Goal: Communication & Community: Answer question/provide support

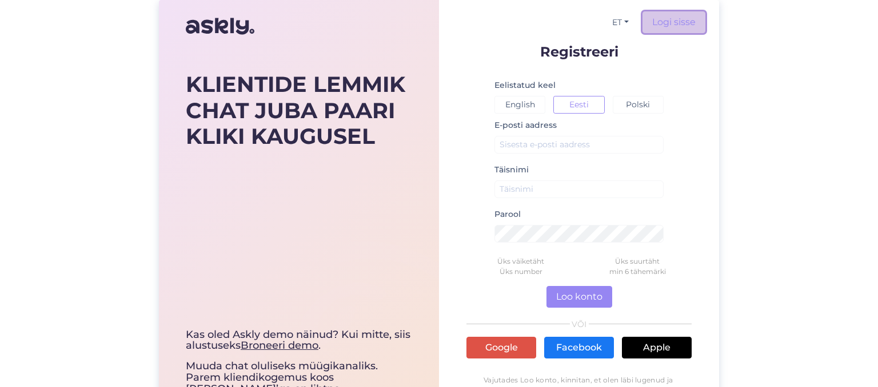
click at [663, 21] on link "Logi sisse" at bounding box center [673, 22] width 63 height 22
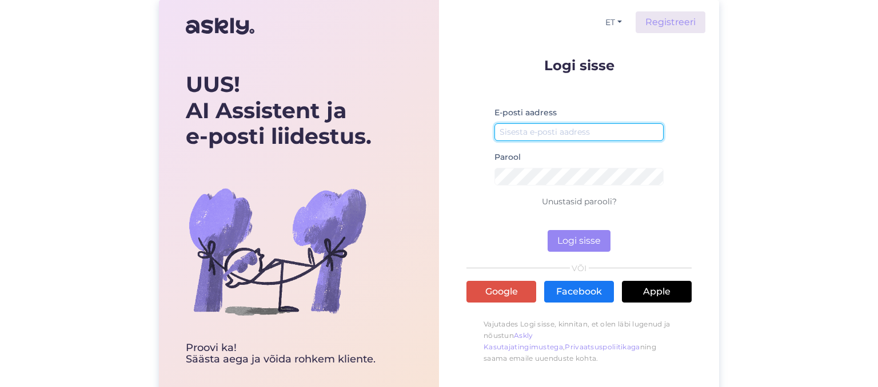
click at [551, 128] on input "email" at bounding box center [578, 132] width 169 height 18
type input "[EMAIL_ADDRESS][DOMAIN_NAME]"
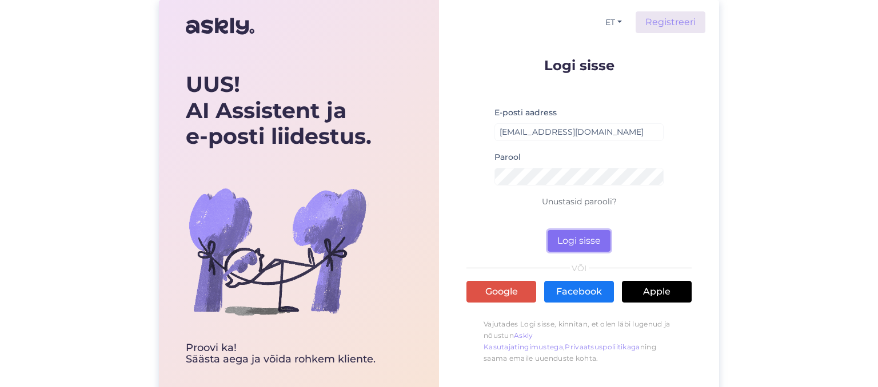
click at [568, 234] on button "Logi sisse" at bounding box center [578, 241] width 63 height 22
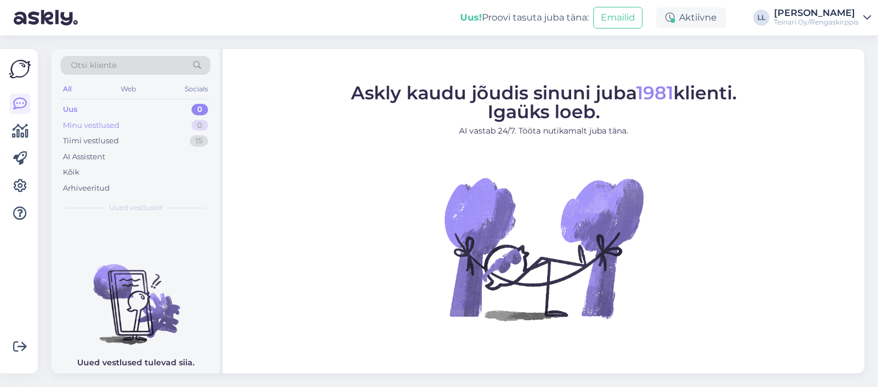
click at [104, 124] on div "Minu vestlused" at bounding box center [91, 125] width 57 height 11
click at [105, 139] on div "Tiimi vestlused" at bounding box center [91, 140] width 56 height 11
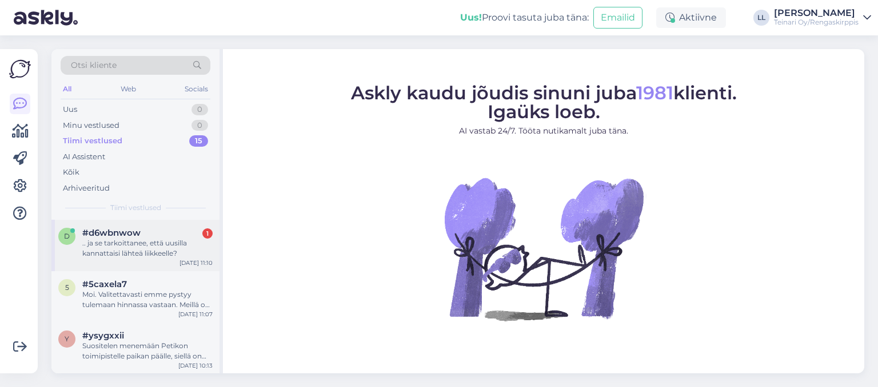
click at [159, 248] on div ".. ja se tarkoittanee, että uusilla kannattaisi lähteä liikkeelle?" at bounding box center [147, 248] width 130 height 21
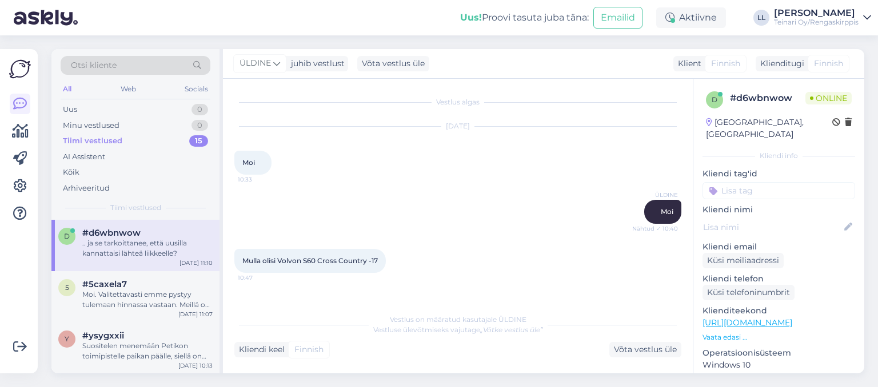
scroll to position [342, 0]
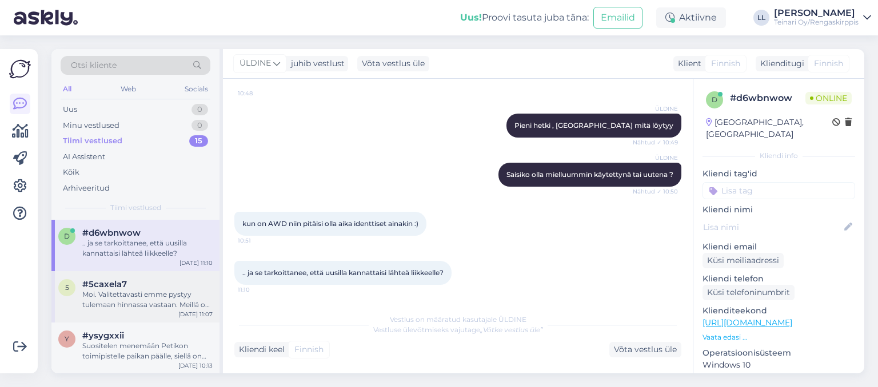
click at [163, 291] on div "Moi. Valitettavasti emme pystyy tulemaan hinnassa vastaan. Meillä on tällä hetk…" at bounding box center [147, 300] width 130 height 21
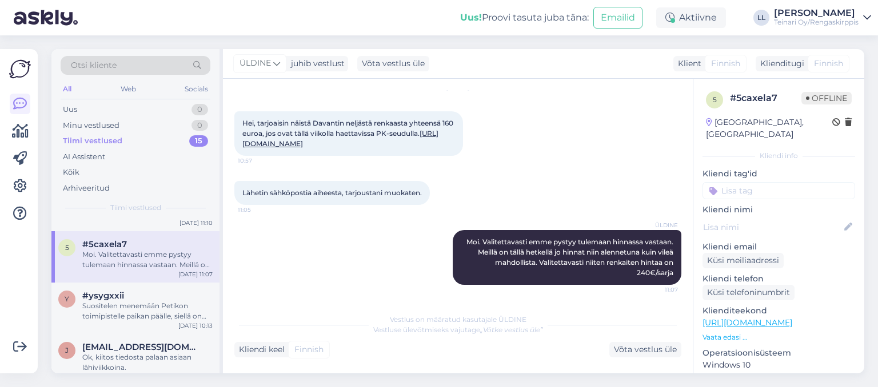
scroll to position [66, 0]
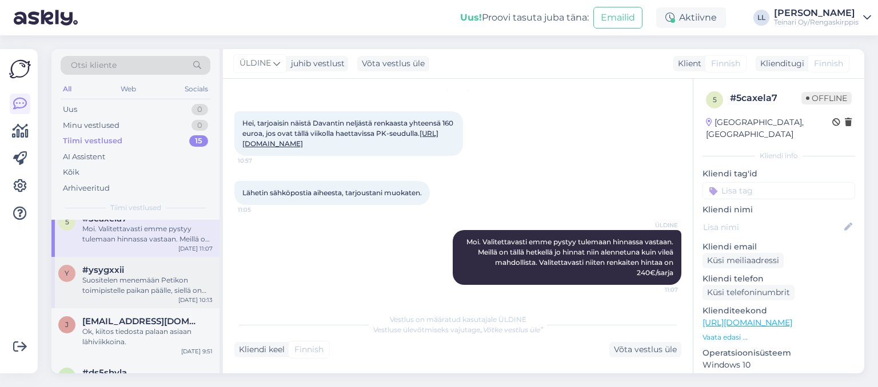
click at [169, 298] on div "y #ysygxxii Suositelen menemään [PERSON_NAME] toimipistelle paikan päälle, siel…" at bounding box center [135, 282] width 168 height 51
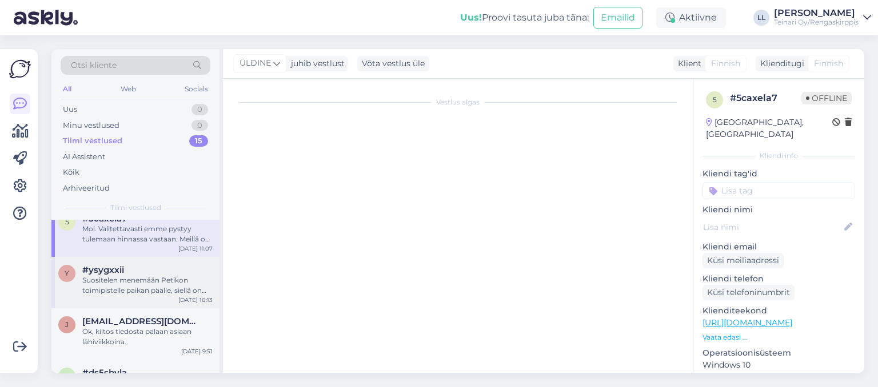
scroll to position [101, 0]
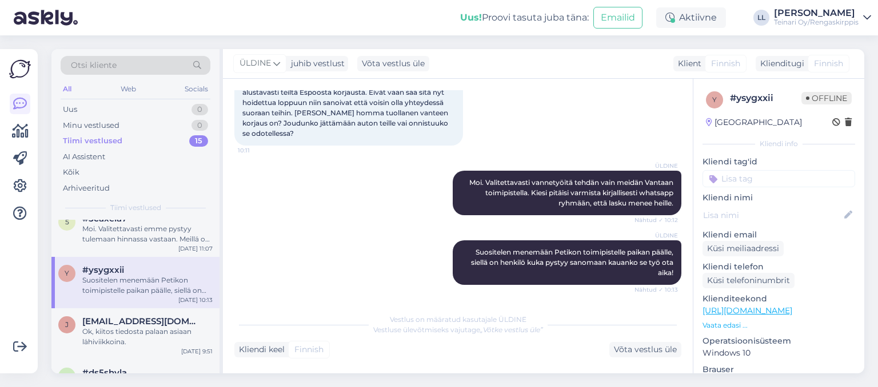
click at [294, 263] on div "ÜLDINE Suositelen menemään Petikon toimipistelle paikan päälle, siellä on henki…" at bounding box center [457, 263] width 447 height 70
click at [302, 273] on div "ÜLDINE Suositelen menemään Petikon toimipistelle paikan päälle, siellä on henki…" at bounding box center [457, 263] width 447 height 70
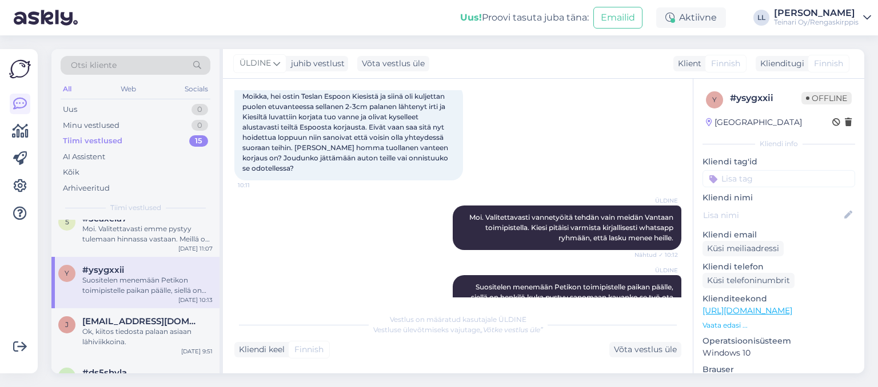
scroll to position [35, 0]
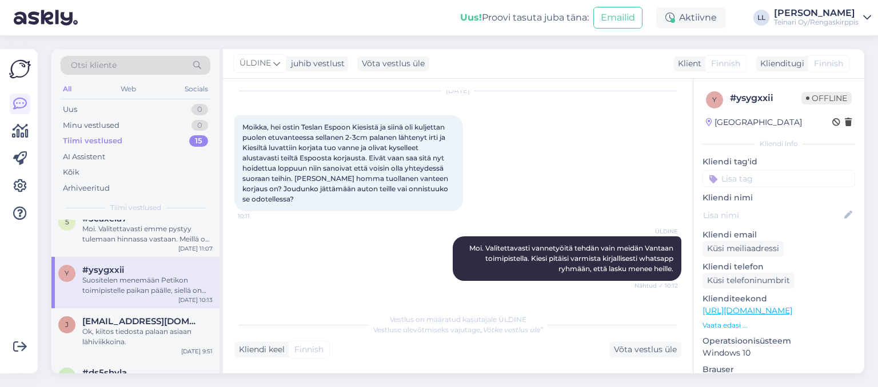
click at [324, 279] on div "ÜLDINE Moi. Valitettavasti vannetyöitä tehdän vain meidän Vantaan toimipistella…" at bounding box center [457, 259] width 447 height 70
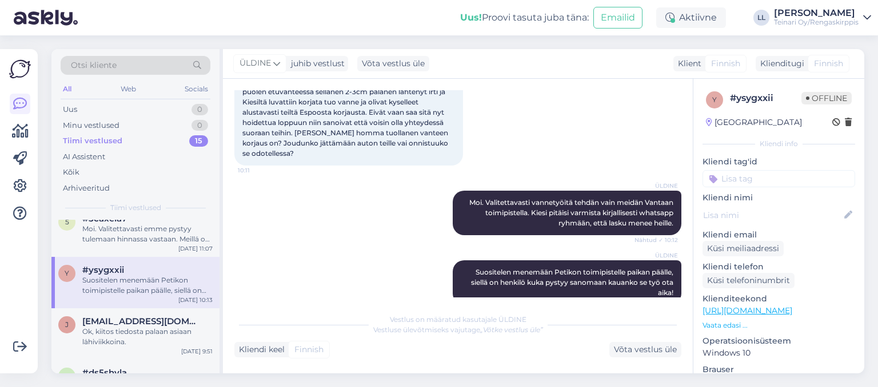
scroll to position [101, 0]
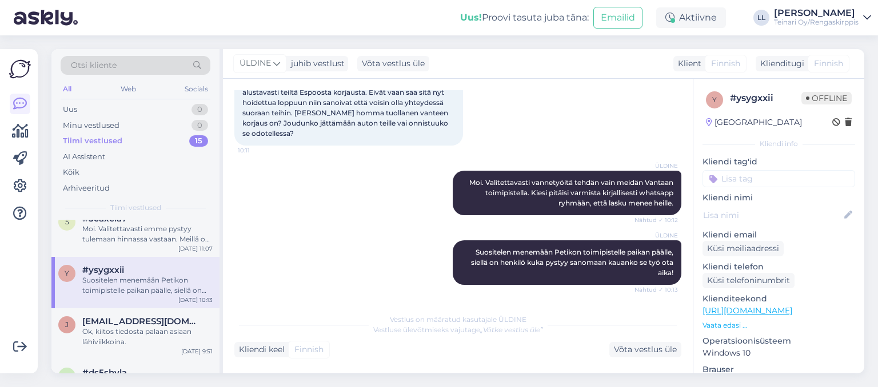
click at [328, 274] on div "ÜLDINE Suositelen menemään Petikon toimipistelle paikan päälle, siellä on henki…" at bounding box center [457, 263] width 447 height 70
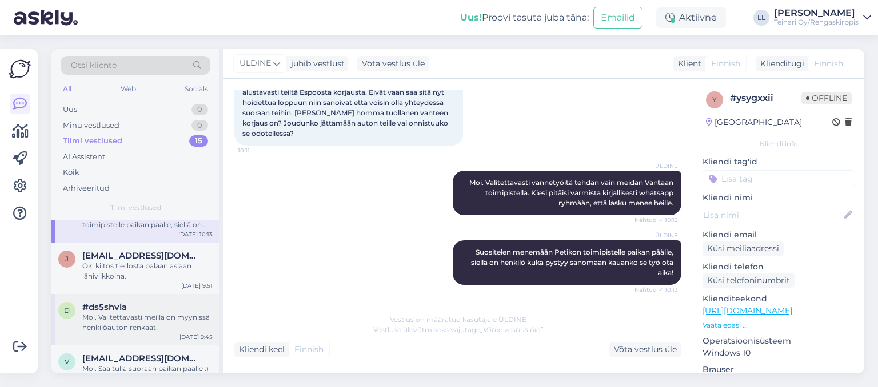
click at [162, 324] on div "Moi. Valitettavasti meillä on myynissä henkilöauton renkaat!" at bounding box center [147, 322] width 130 height 21
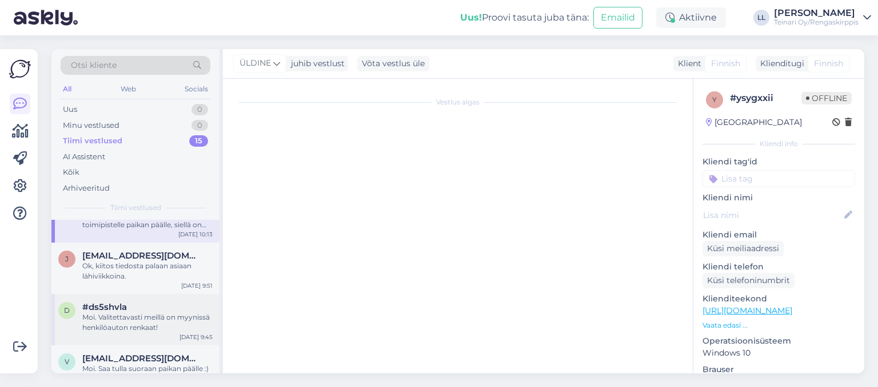
scroll to position [0, 0]
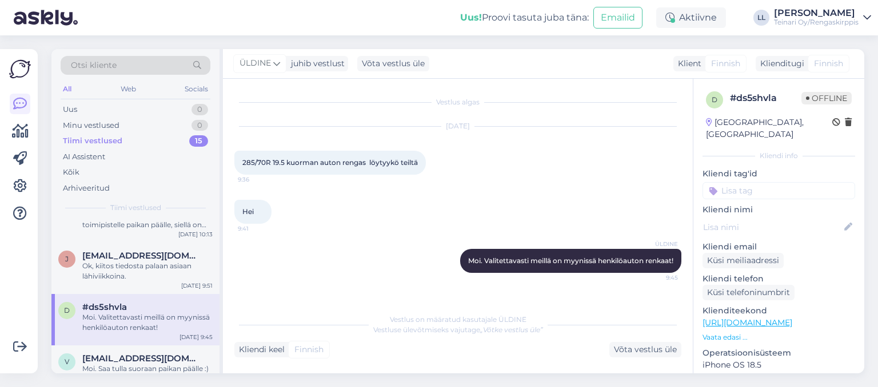
click at [330, 252] on div "ÜLDINE Moi. Valitettavasti meillä on myynissä henkilöauton renkaat! 9:45" at bounding box center [457, 261] width 447 height 49
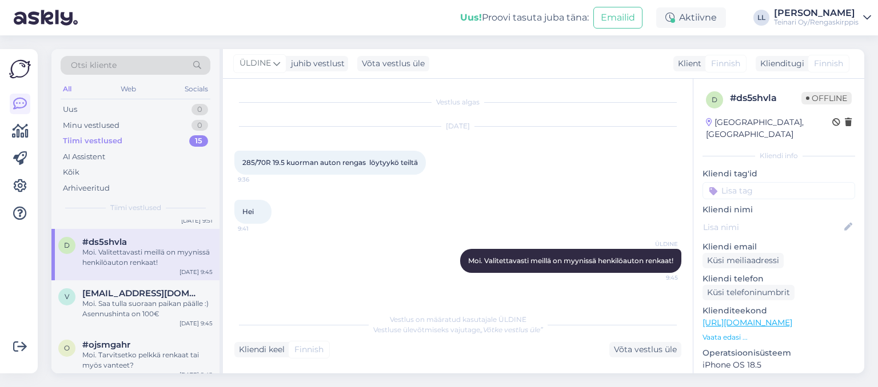
scroll to position [197, 0]
click at [148, 307] on div "Moi. Saa tulla suoraan paikan päälle :) Asennushinta on 100€" at bounding box center [147, 308] width 130 height 21
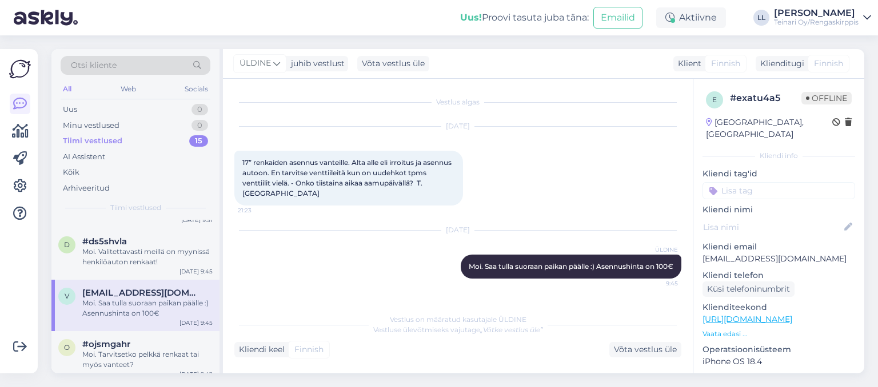
click at [316, 286] on div "[DATE] ÜLDINE Moi. Saa tulla suoraan paikan päälle :) Asennushinta on 100€ 9:45" at bounding box center [457, 254] width 447 height 73
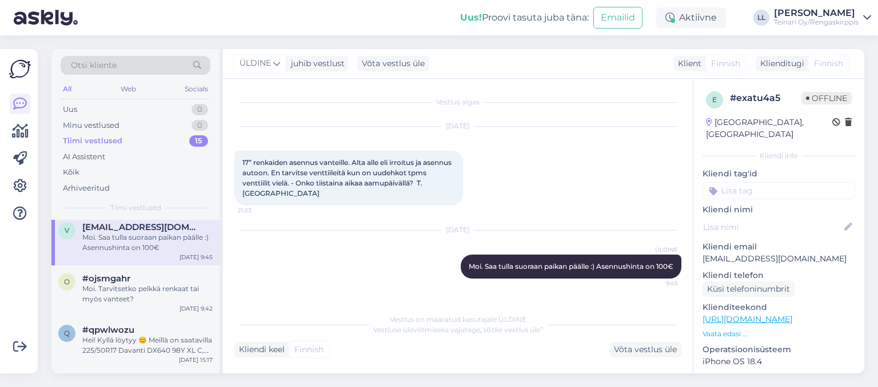
scroll to position [263, 0]
click at [163, 337] on div "Hei! Kyllä löytyy 😊 Meillä on saatavilla 225/50R17 Davanti DX640 98Y XL C,B 68d…" at bounding box center [147, 345] width 130 height 21
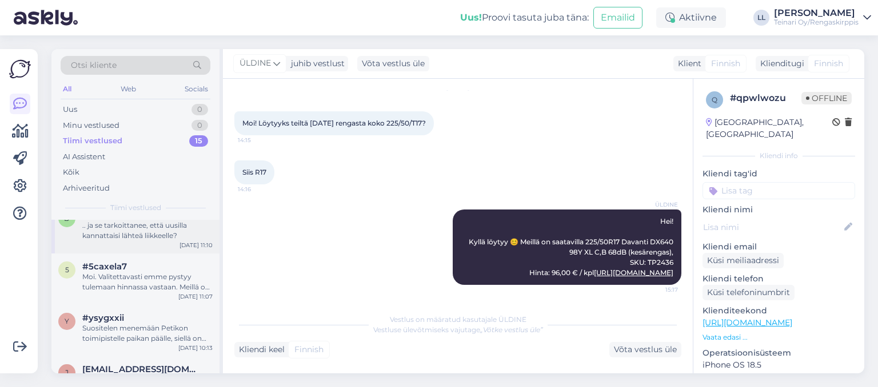
scroll to position [0, 0]
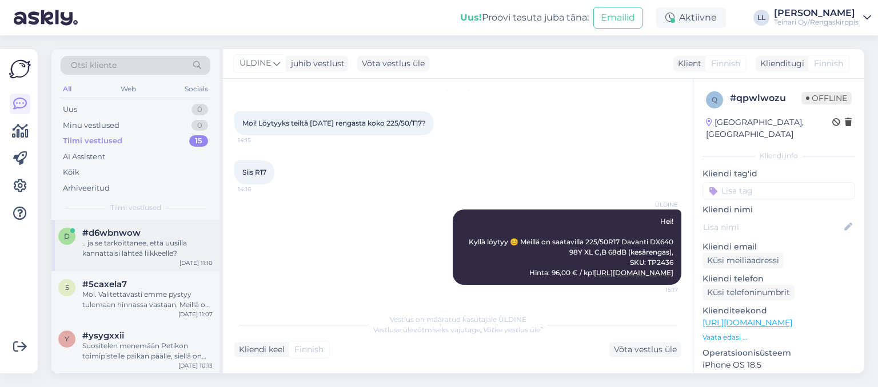
click at [125, 248] on div ".. ja se tarkoittanee, että uusilla kannattaisi lähteä liikkeelle?" at bounding box center [147, 248] width 130 height 21
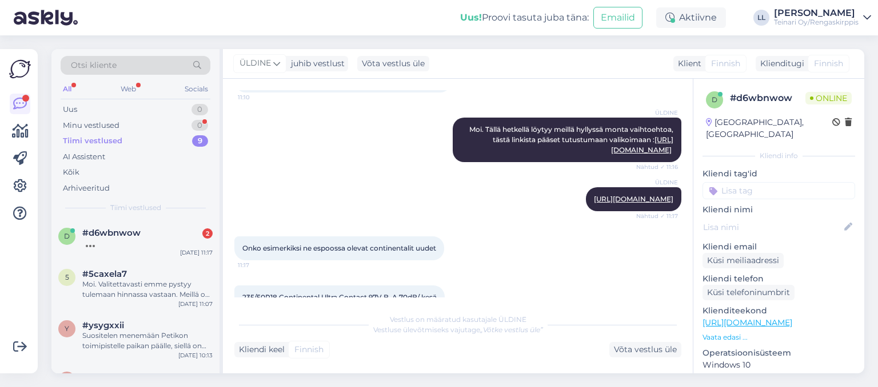
scroll to position [600, 0]
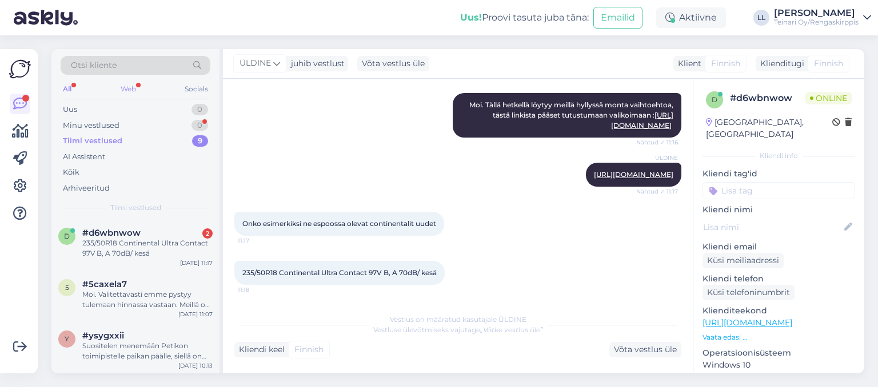
click at [130, 88] on div "Web" at bounding box center [128, 89] width 20 height 15
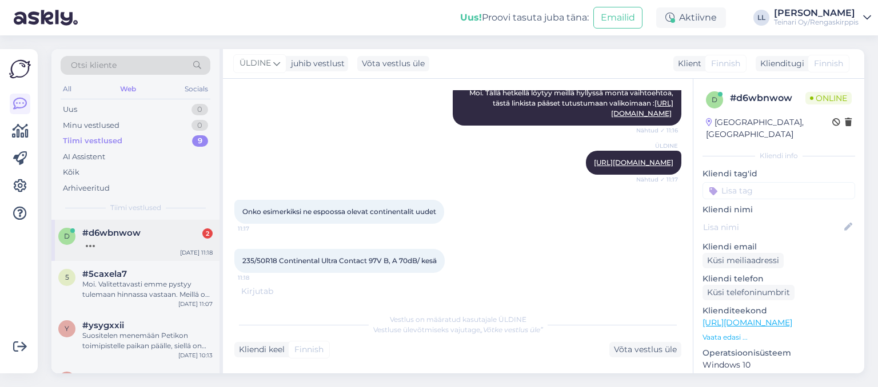
click at [146, 239] on div at bounding box center [147, 243] width 130 height 10
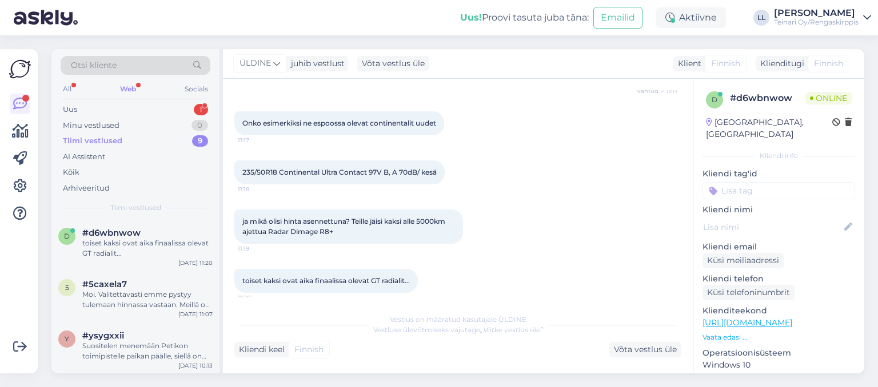
scroll to position [709, 0]
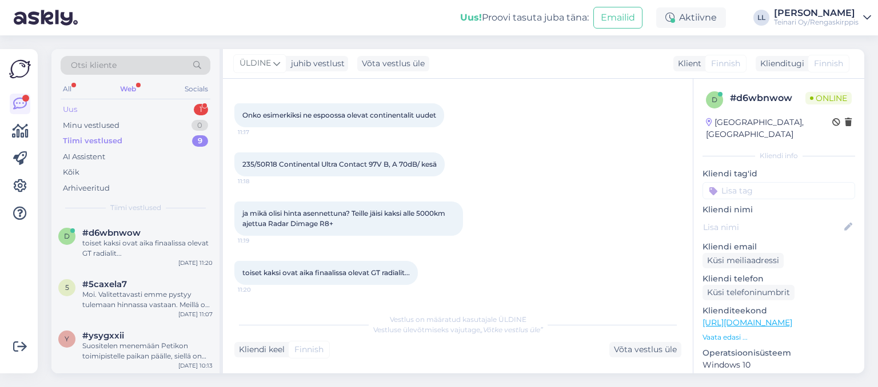
click at [147, 107] on div "Uus 1" at bounding box center [136, 110] width 150 height 16
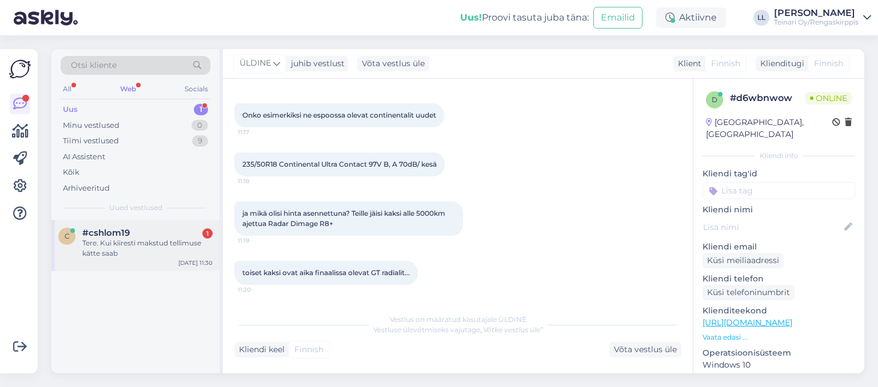
click at [155, 252] on div "Tere. Kui kiiresti makstud tellimuse kätte saab" at bounding box center [147, 248] width 130 height 21
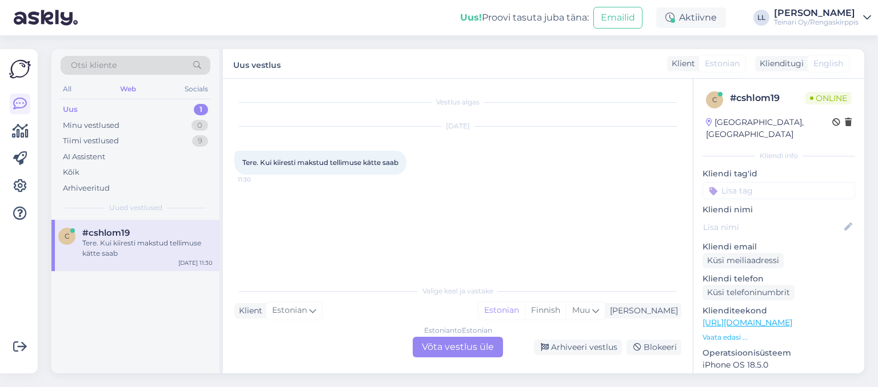
click at [470, 351] on div "Estonian to Estonian Võta vestlus üle" at bounding box center [457, 347] width 90 height 21
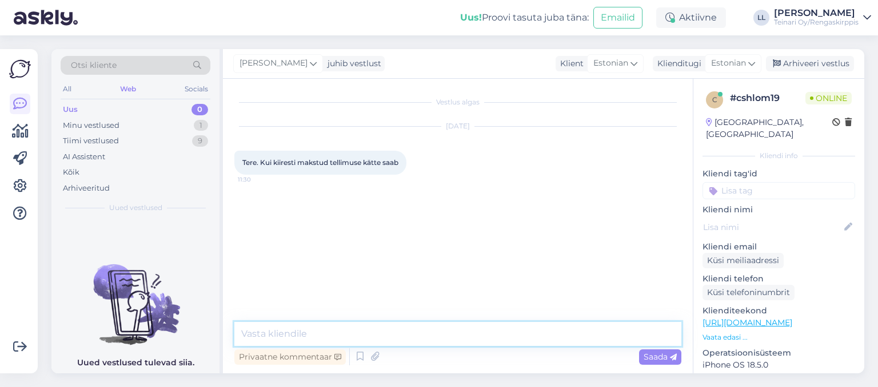
click at [430, 337] on textarea at bounding box center [457, 334] width 447 height 24
type textarea "T"
click at [268, 67] on span "[PERSON_NAME]" at bounding box center [273, 63] width 68 height 13
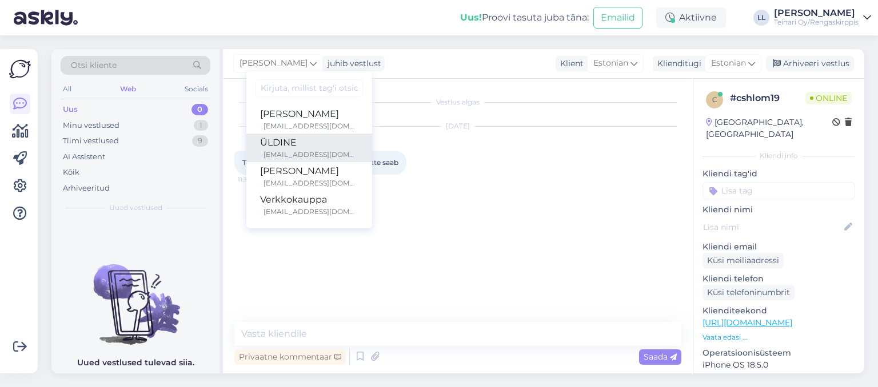
click at [301, 152] on div "[EMAIL_ADDRESS][DOMAIN_NAME]" at bounding box center [310, 155] width 95 height 10
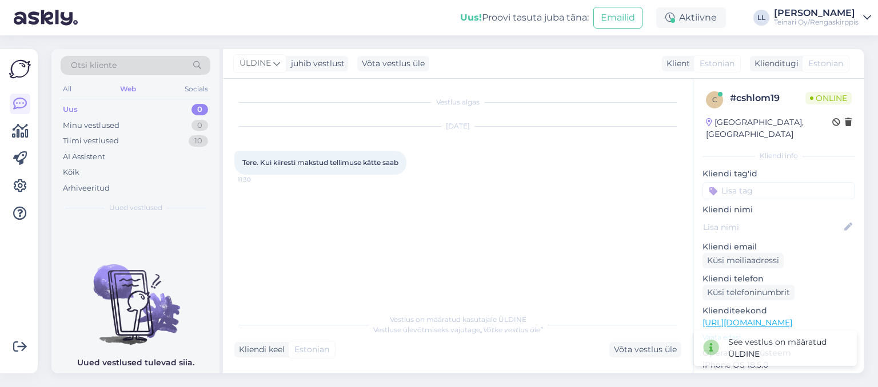
click at [344, 273] on div "Vestlus algas [DATE] Tere. Kui kiiresti makstud tellimuse kätte saab 11:30" at bounding box center [462, 193] width 457 height 207
click at [106, 105] on div "Uus 0" at bounding box center [136, 110] width 150 height 16
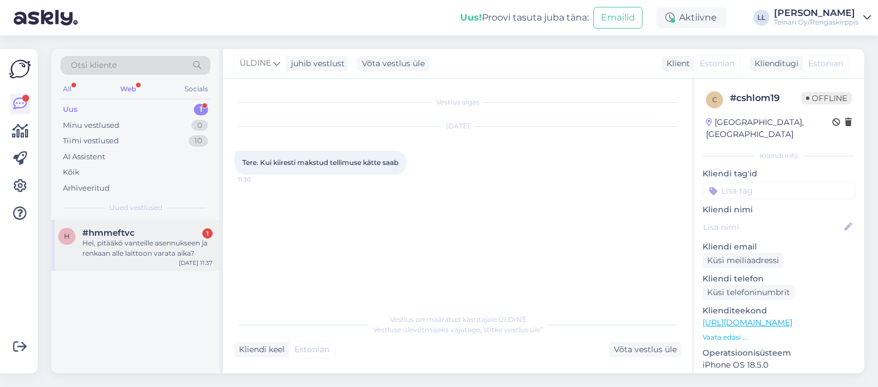
click at [170, 258] on div "Hei, pitääkö vanteille asennukseen ja renkaan alle laittoon varata aika?" at bounding box center [147, 248] width 130 height 21
